Goal: Transaction & Acquisition: Purchase product/service

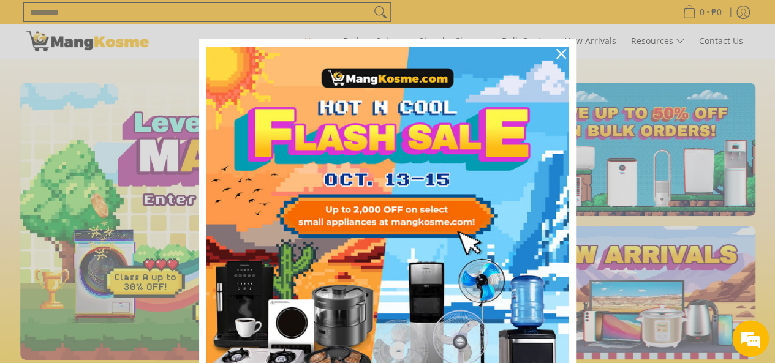
scroll to position [0, 1987]
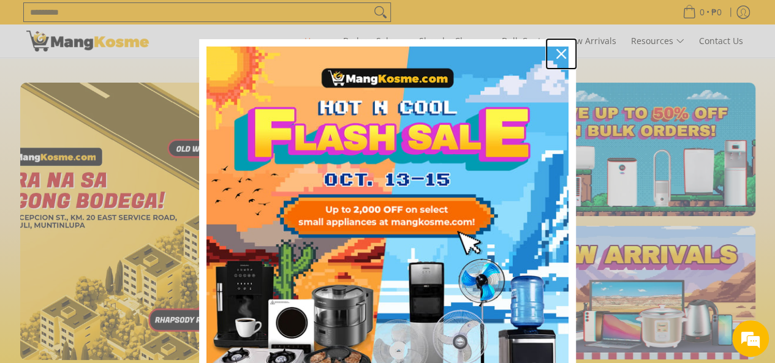
click at [560, 53] on icon "close icon" at bounding box center [561, 54] width 10 height 10
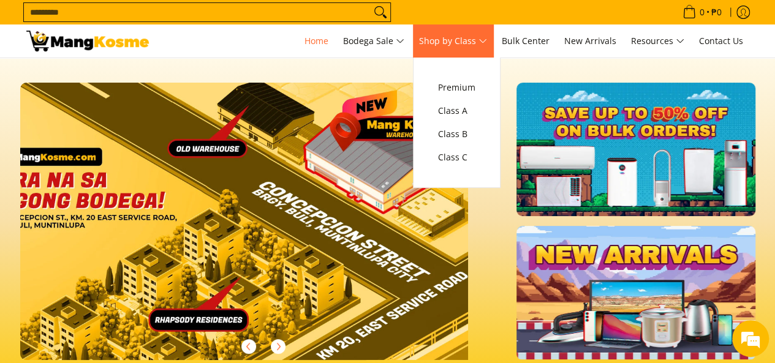
click at [480, 38] on span "Shop by Class" at bounding box center [453, 41] width 68 height 15
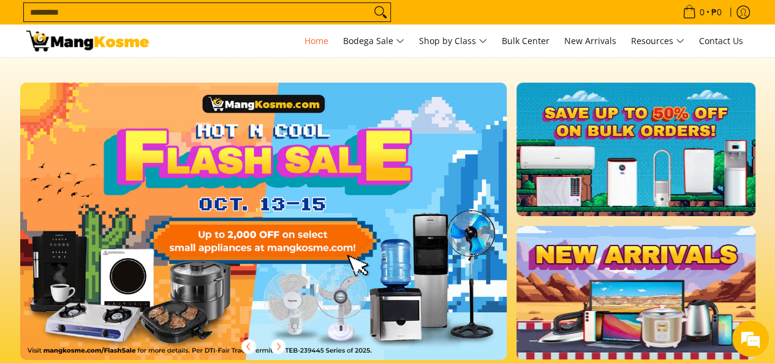
click at [250, 17] on input "Search..." at bounding box center [197, 12] width 347 height 18
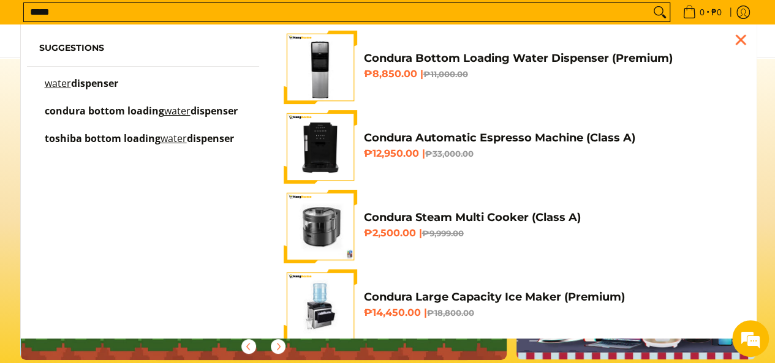
scroll to position [0, 487]
type input "*****"
click at [86, 83] on span "dispenser" at bounding box center [94, 83] width 47 height 13
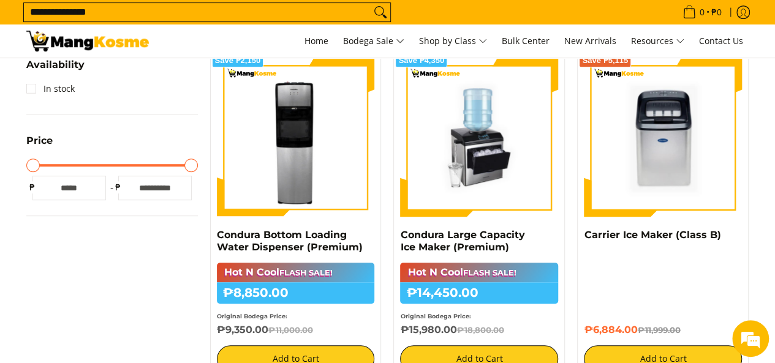
scroll to position [306, 0]
